Goal: Task Accomplishment & Management: Use online tool/utility

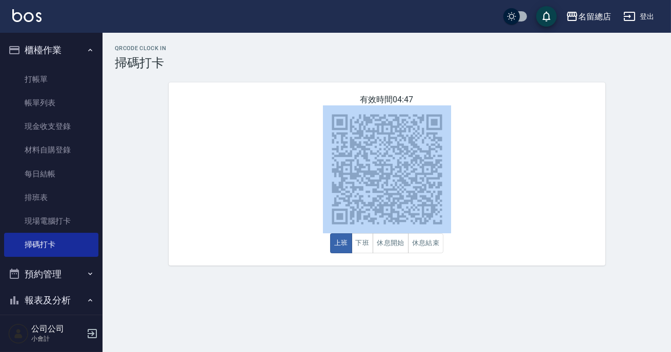
click at [175, 304] on div "QRcode Clock In 掃碼打卡 有效時間 04:47 上班 下班 休息開始 休息結束" at bounding box center [335, 176] width 671 height 352
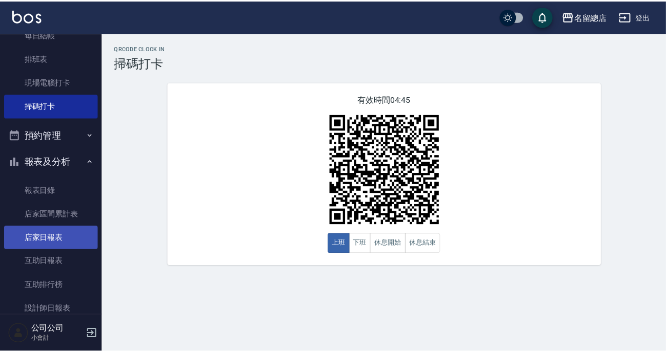
scroll to position [186, 0]
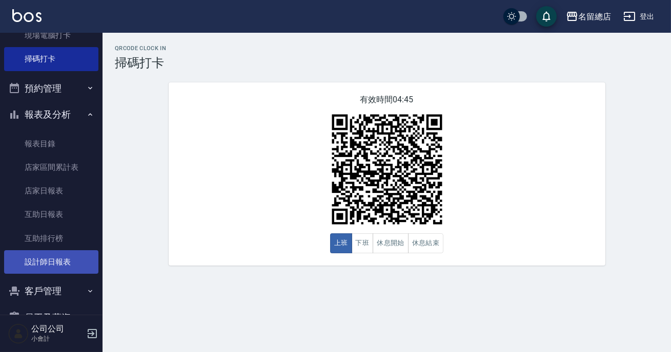
click at [53, 260] on link "設計師日報表" at bounding box center [51, 263] width 94 height 24
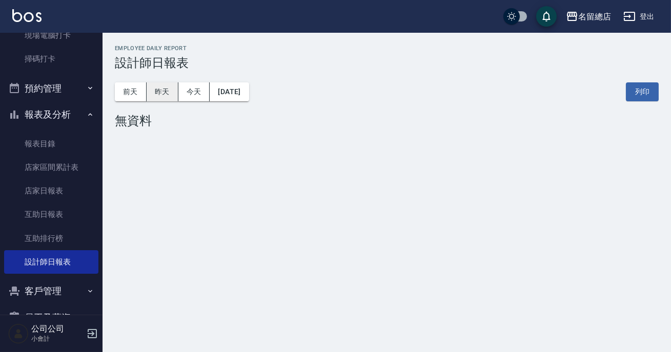
click at [157, 93] on button "昨天" at bounding box center [163, 91] width 32 height 19
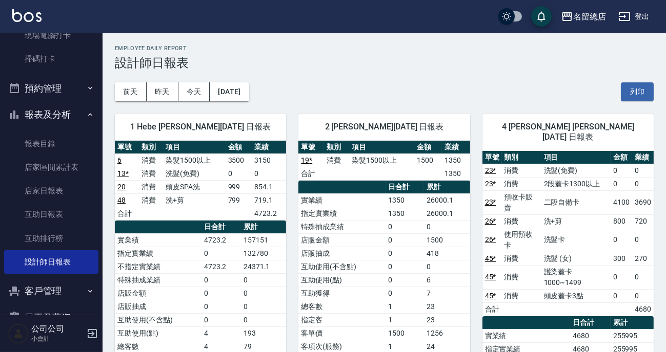
click at [412, 73] on div "[DATE] [DATE] [DATE] [DATE] 列印" at bounding box center [384, 92] width 538 height 44
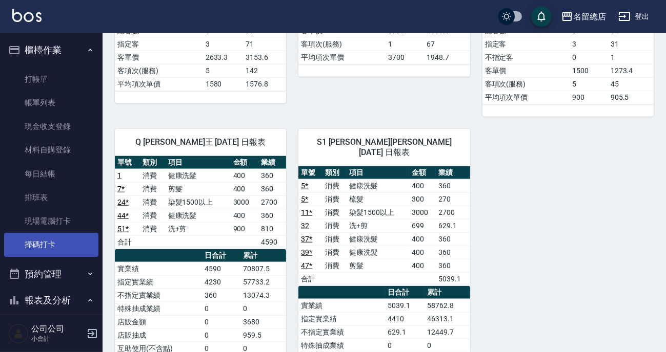
click at [46, 242] on link "掃碼打卡" at bounding box center [51, 245] width 94 height 24
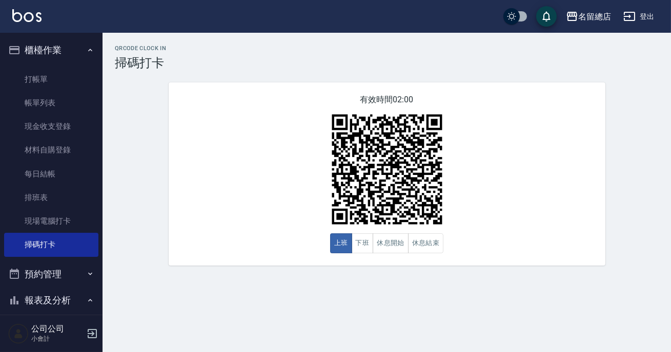
click at [136, 200] on div "QRcode Clock In 掃碼打卡 有效時間 02:00 上班 下班 休息開始 休息結束" at bounding box center [386, 155] width 568 height 221
click at [132, 240] on div "QRcode Clock In 掃碼打卡 有效時間 01:58 上班 下班 休息開始 休息結束" at bounding box center [386, 155] width 568 height 221
click at [127, 246] on div "QRcode Clock In 掃碼打卡 有效時間 01:57 上班 下班 休息開始 休息結束" at bounding box center [386, 155] width 568 height 221
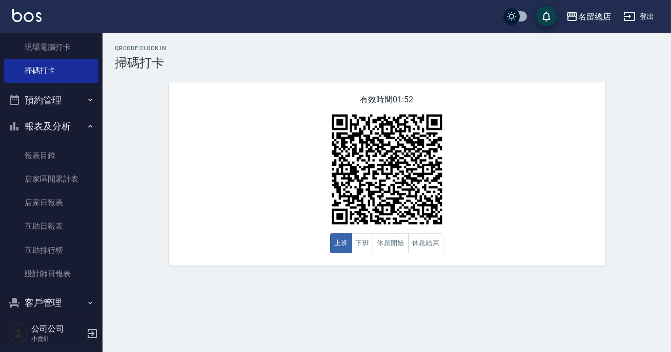
scroll to position [172, 0]
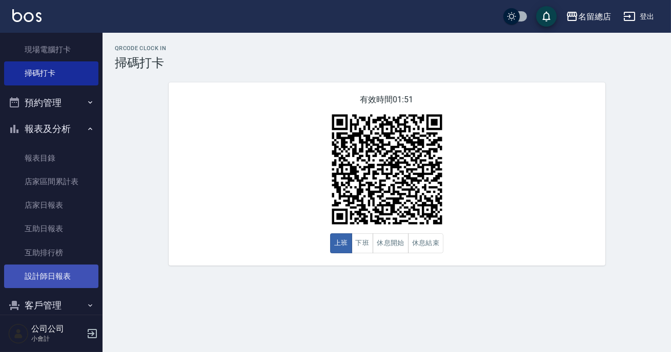
drag, startPoint x: 39, startPoint y: 284, endPoint x: 51, endPoint y: 275, distance: 15.7
click at [40, 284] on link "設計師日報表" at bounding box center [51, 277] width 94 height 24
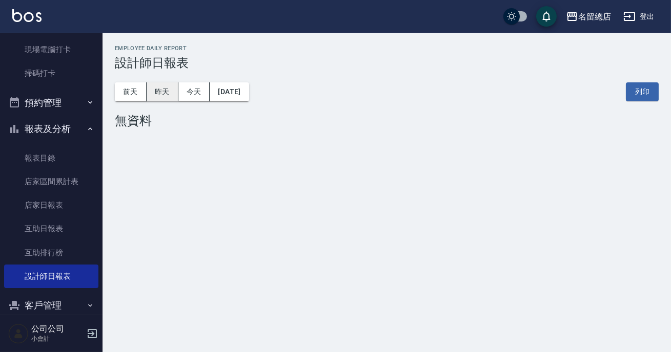
click at [165, 94] on button "昨天" at bounding box center [163, 91] width 32 height 19
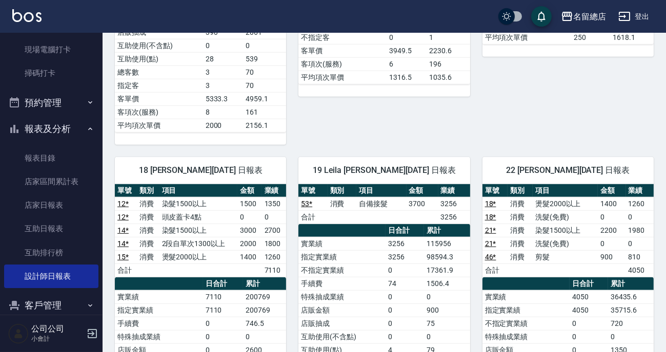
scroll to position [1630, 0]
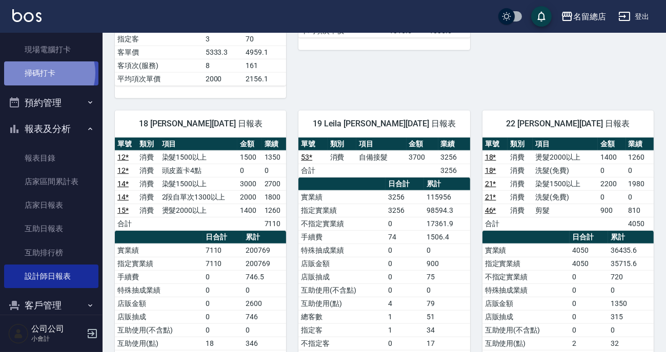
click at [46, 73] on link "掃碼打卡" at bounding box center [51, 73] width 94 height 24
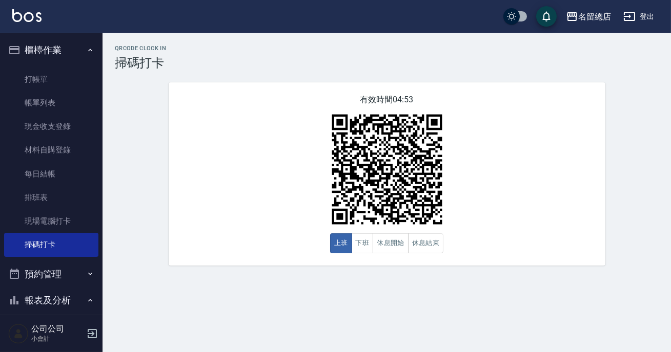
scroll to position [139, 0]
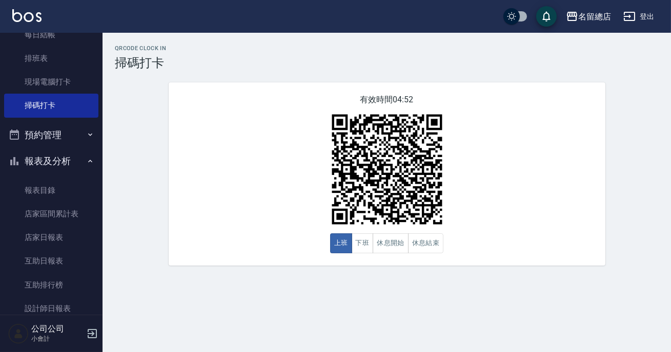
click at [79, 156] on button "報表及分析" at bounding box center [51, 161] width 94 height 27
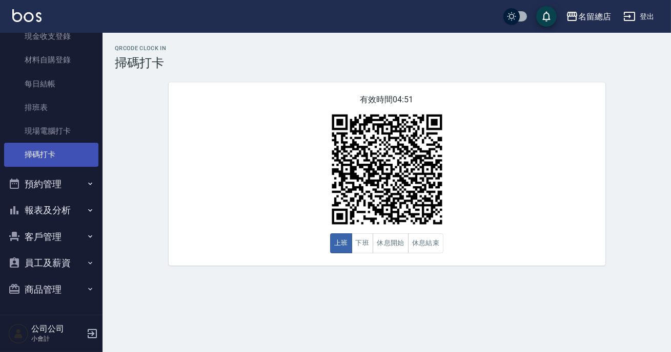
scroll to position [0, 0]
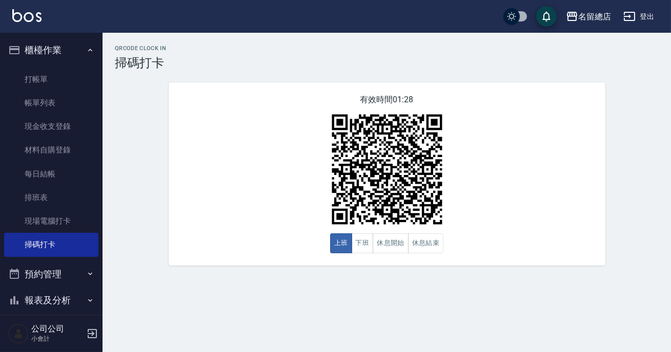
click at [266, 249] on div "有效時間 01:28 上班 下班 休息開始 休息結束" at bounding box center [387, 173] width 437 height 183
drag, startPoint x: 266, startPoint y: 249, endPoint x: 266, endPoint y: 271, distance: 21.5
click at [266, 249] on div "有效時間 01:13 上班 下班 休息開始 休息結束" at bounding box center [387, 173] width 437 height 183
click at [346, 240] on button "上班" at bounding box center [341, 244] width 22 height 20
click at [550, 133] on div "有效時間 01:07 上班 下班 休息開始 休息結束" at bounding box center [387, 173] width 437 height 183
